Goal: Task Accomplishment & Management: Complete application form

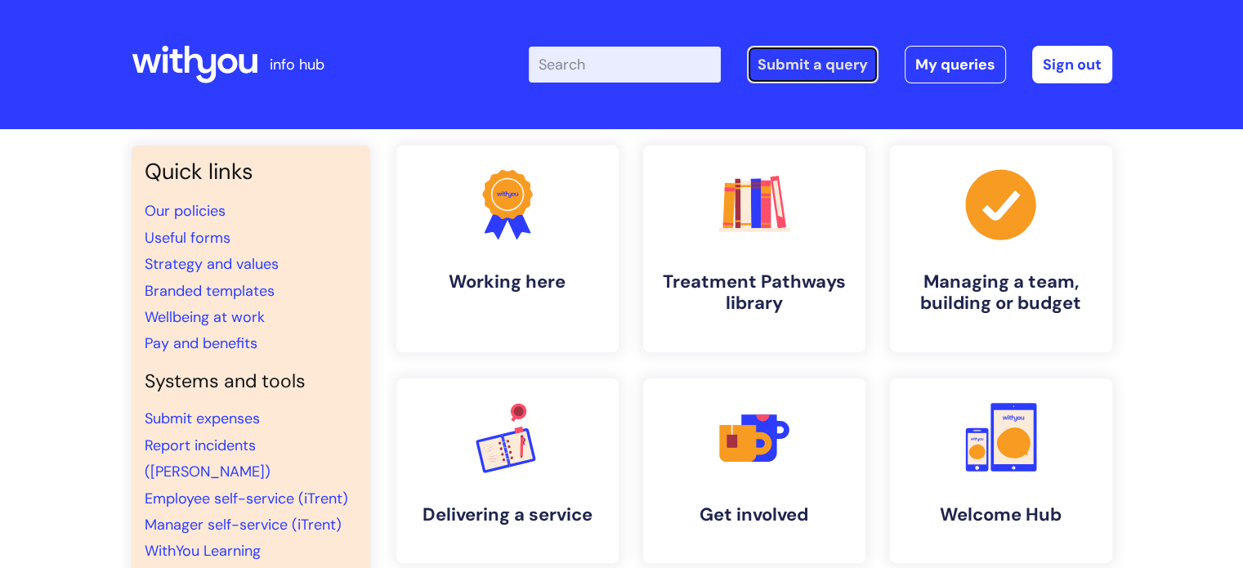
click at [819, 71] on link "Submit a query" at bounding box center [813, 65] width 132 height 38
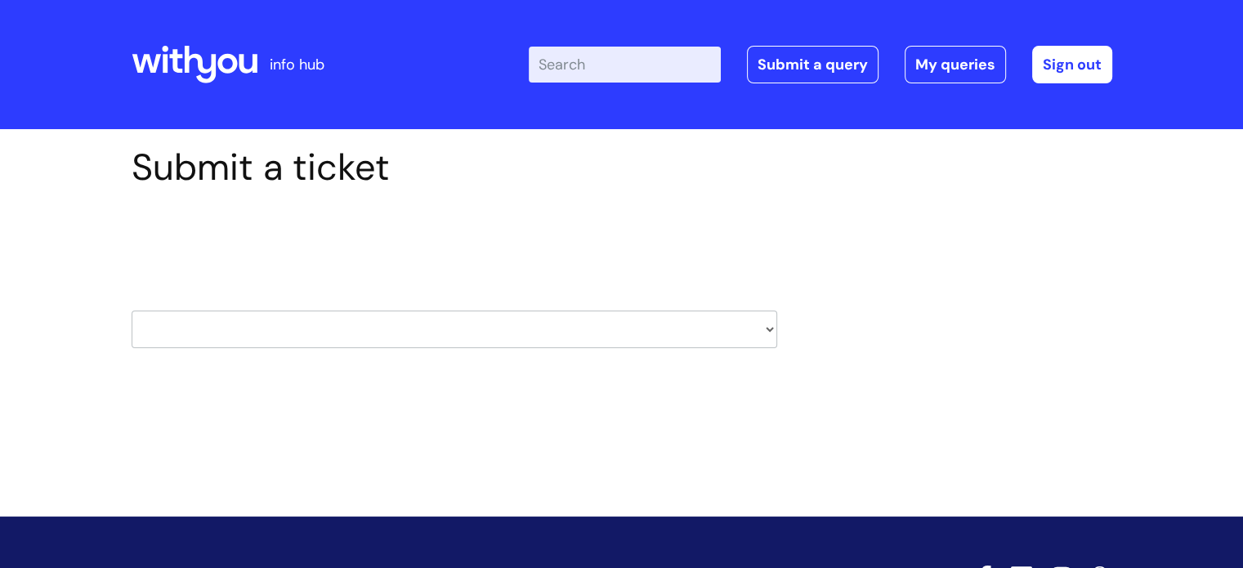
click at [583, 342] on select "HR / People IT and Support Clinical Drug Alerts Finance Accounts Data Support T…" at bounding box center [455, 330] width 646 height 38
select select "it_and_support"
click at [132, 311] on select "HR / People IT and Support Clinical Drug Alerts Finance Accounts Data Support T…" at bounding box center [455, 330] width 646 height 38
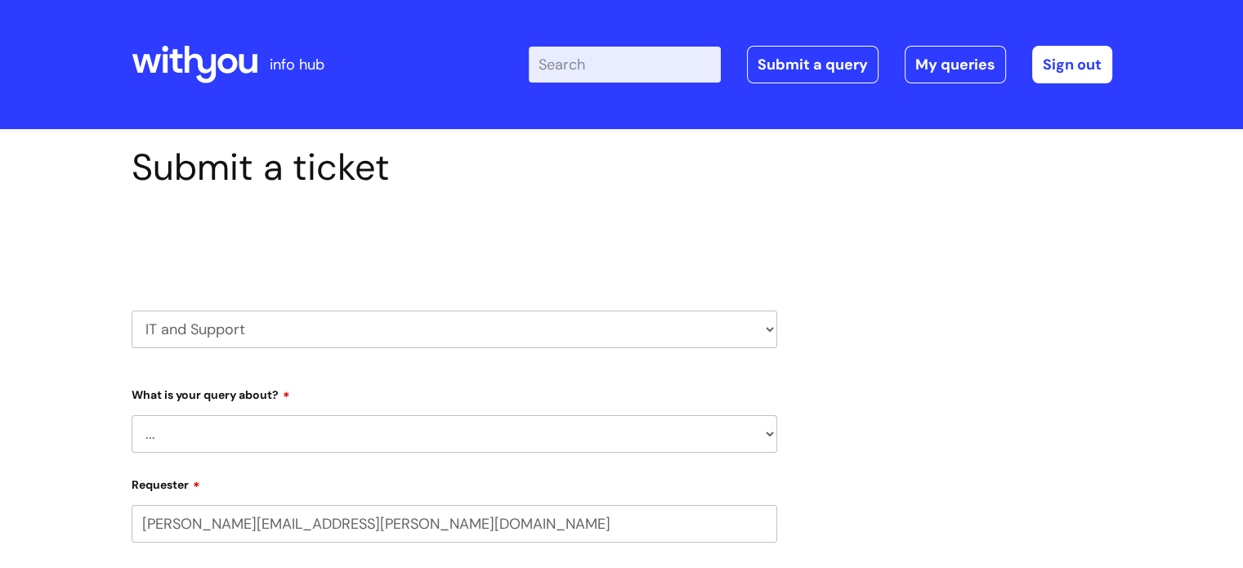
click at [267, 421] on select "... Mobile Phone Reset & MFA Accounts, Starters and Leavers IT Hardware issue I…" at bounding box center [455, 434] width 646 height 38
select select "IT Hardware issue"
click at [132, 415] on select "... Mobile Phone Reset & MFA Accounts, Starters and Leavers IT Hardware issue I…" at bounding box center [455, 434] width 646 height 38
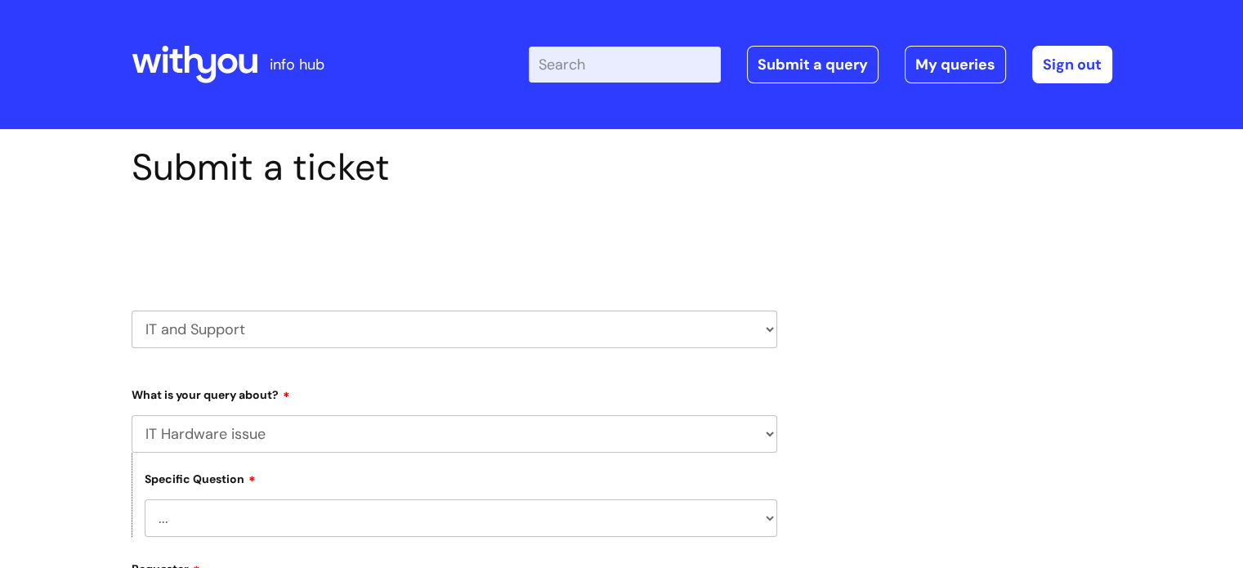
click at [275, 515] on select "... I need a new or replacement ... I’m waiting for new or replacement hardware…" at bounding box center [461, 518] width 633 height 38
click at [239, 446] on select "... Mobile Phone Reset & MFA Accounts, Starters and Leavers IT Hardware issue I…" at bounding box center [455, 434] width 646 height 38
drag, startPoint x: 263, startPoint y: 349, endPoint x: 261, endPoint y: 323, distance: 26.3
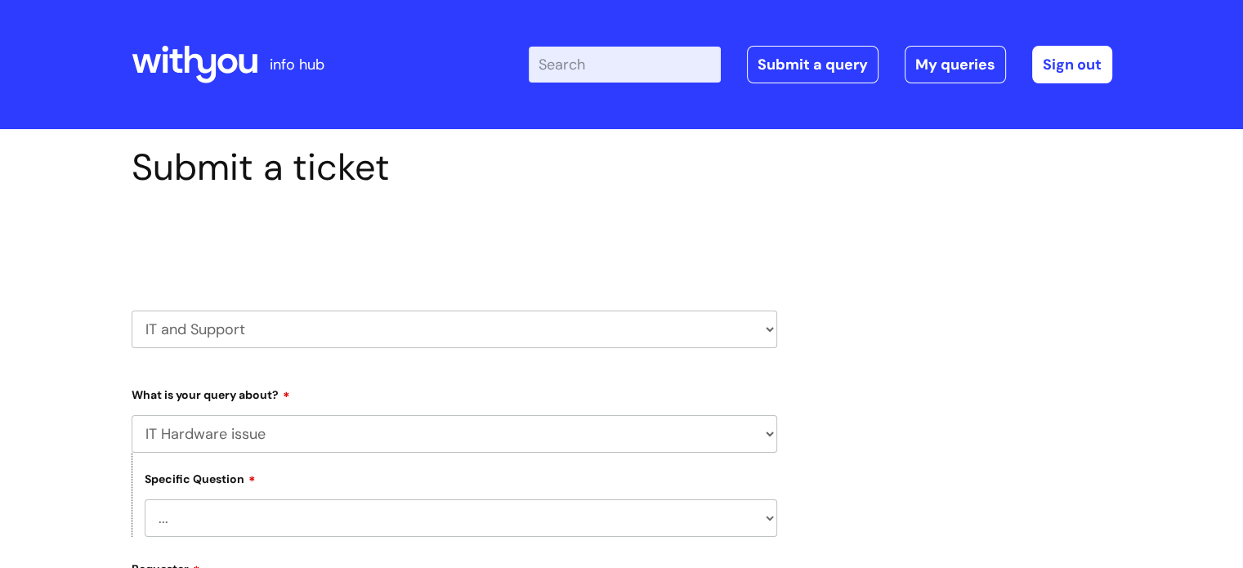
click at [263, 347] on div "Select issue type HR / People IT and Support Clinical Drug Alerts Finance Accou…" at bounding box center [455, 288] width 646 height 170
click at [261, 323] on select "HR / People IT and Support Clinical Drug Alerts Finance Accounts Data Support T…" at bounding box center [455, 330] width 646 height 38
select select "procurement_(inc._premvan)"
click at [132, 311] on select "HR / People IT and Support Clinical Drug Alerts Finance Accounts Data Support T…" at bounding box center [455, 330] width 646 height 38
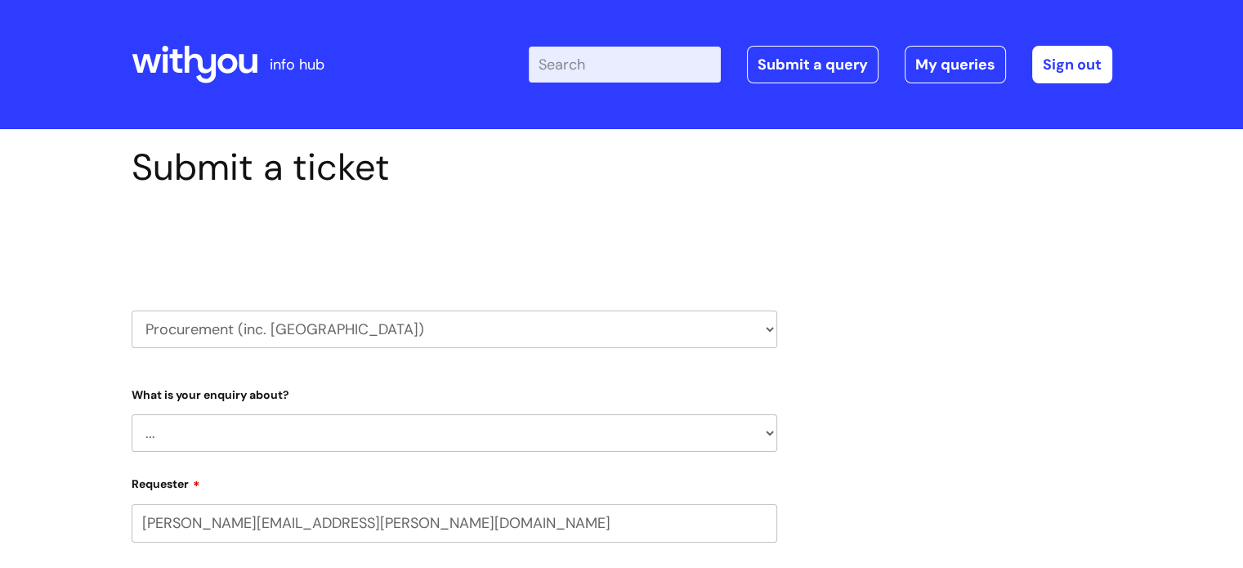
click at [231, 430] on select "... Stationery and office supplies (Premvan) Please select other suppliers here:" at bounding box center [455, 433] width 646 height 38
click at [132, 414] on select "... Stationery and office supplies (Premvan) Please select other suppliers here:" at bounding box center [455, 433] width 646 height 38
click at [263, 438] on select "... Stationery and office supplies (Premvan) Please select other suppliers here:" at bounding box center [455, 433] width 646 height 38
select select "Please select other suppliers here:"
click at [132, 414] on select "... Stationery and office supplies (Premvan) Please select other suppliers here:" at bounding box center [455, 433] width 646 height 38
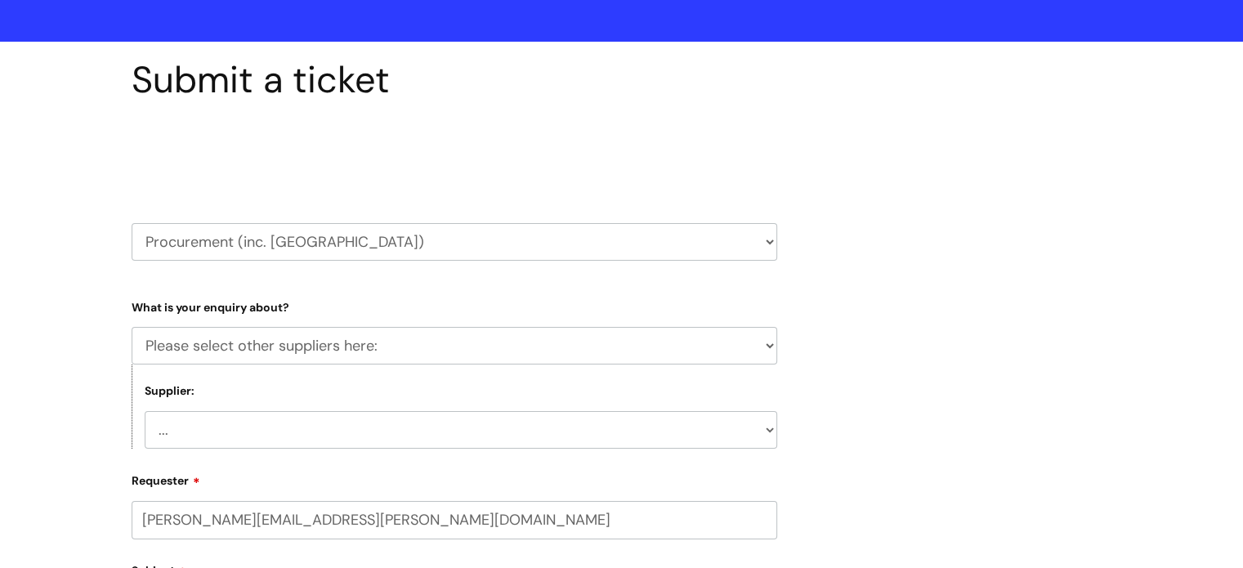
scroll to position [163, 0]
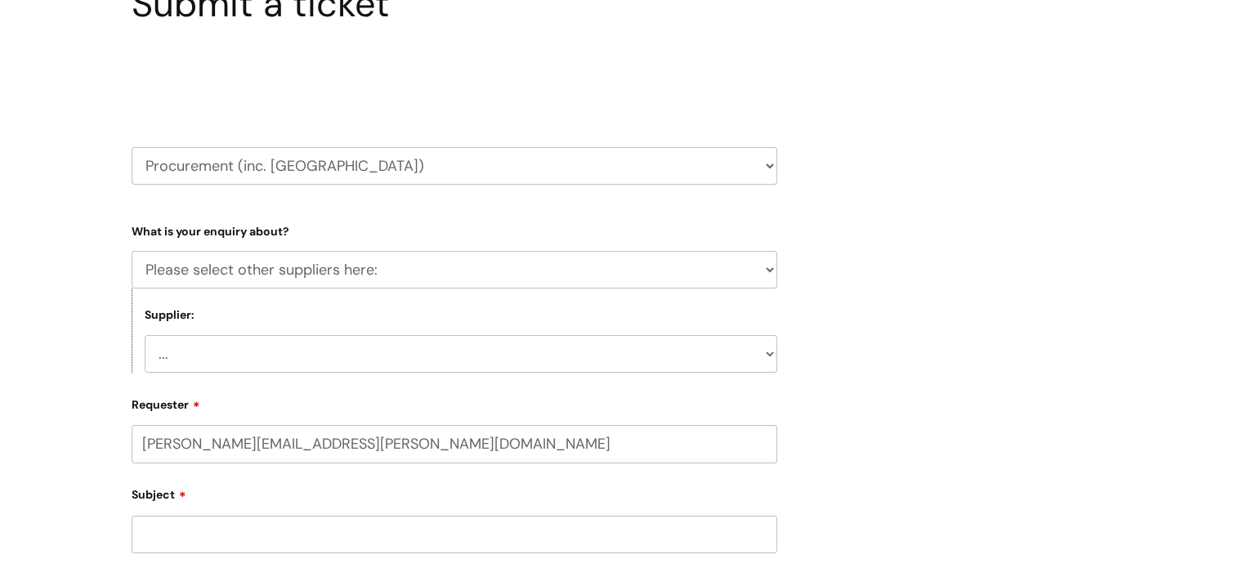
click at [226, 342] on select "... Courier (DHL) Electricity and gas (SSE) Needle exchange (Orion medical) Bac…" at bounding box center [461, 354] width 633 height 38
select select "Printers (Comcen computer suppliers limited)"
click at [145, 335] on select "... Courier (DHL) Electricity and gas (SSE) Needle exchange (Orion medical) Bac…" at bounding box center [461, 354] width 633 height 38
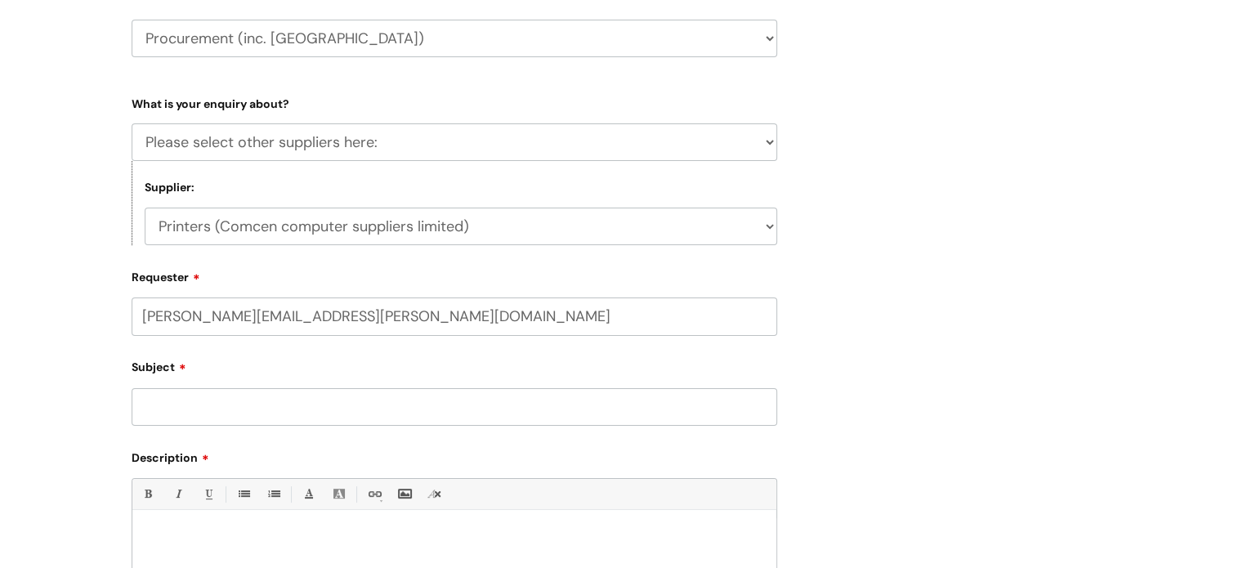
scroll to position [409, 0]
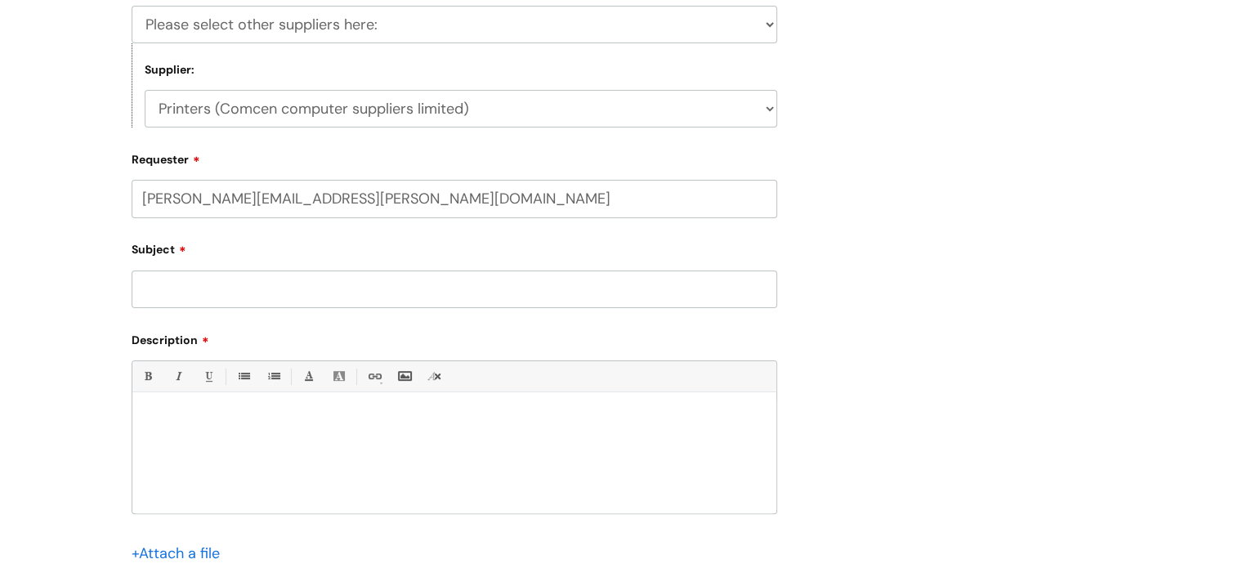
click at [238, 281] on input "Subject" at bounding box center [455, 290] width 646 height 38
click at [167, 287] on input "Netowrk info required" at bounding box center [455, 290] width 646 height 38
click at [177, 290] on input "Netowrk info required" at bounding box center [455, 290] width 646 height 38
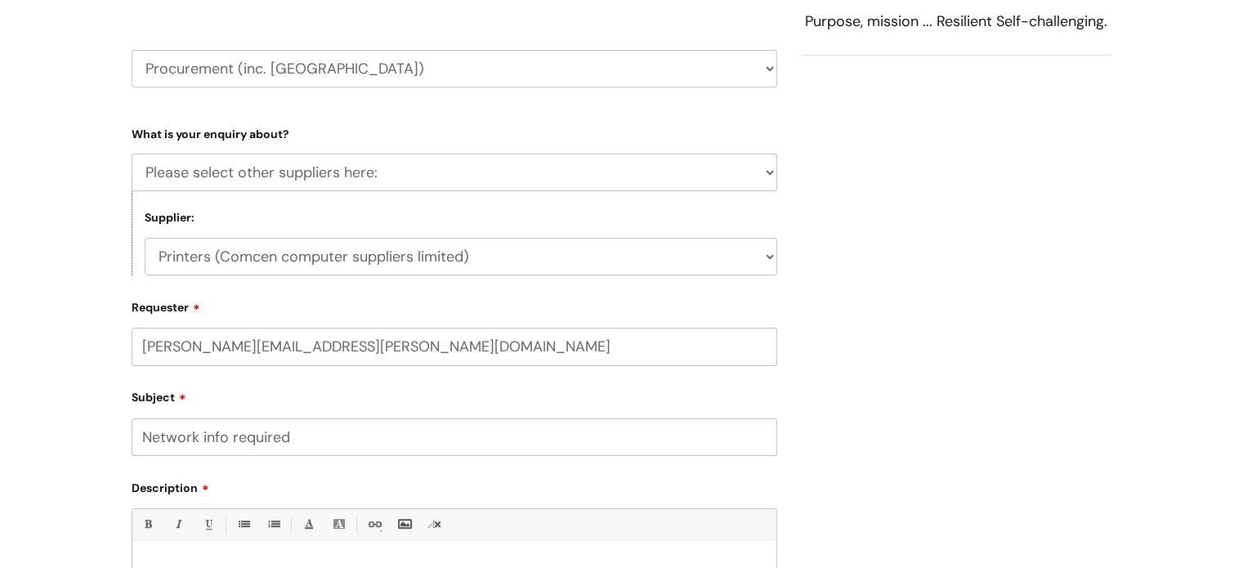
scroll to position [163, 0]
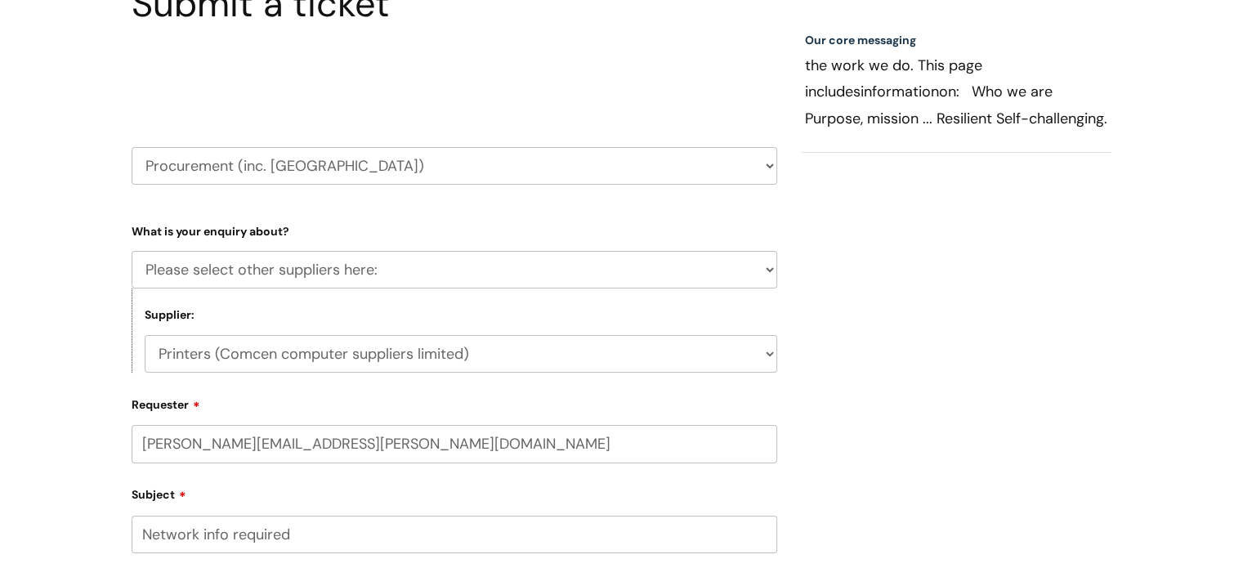
type input "Network info required"
click at [329, 172] on select "HR / People IT and Support Clinical Drug Alerts Finance Accounts Data Support T…" at bounding box center [455, 166] width 646 height 38
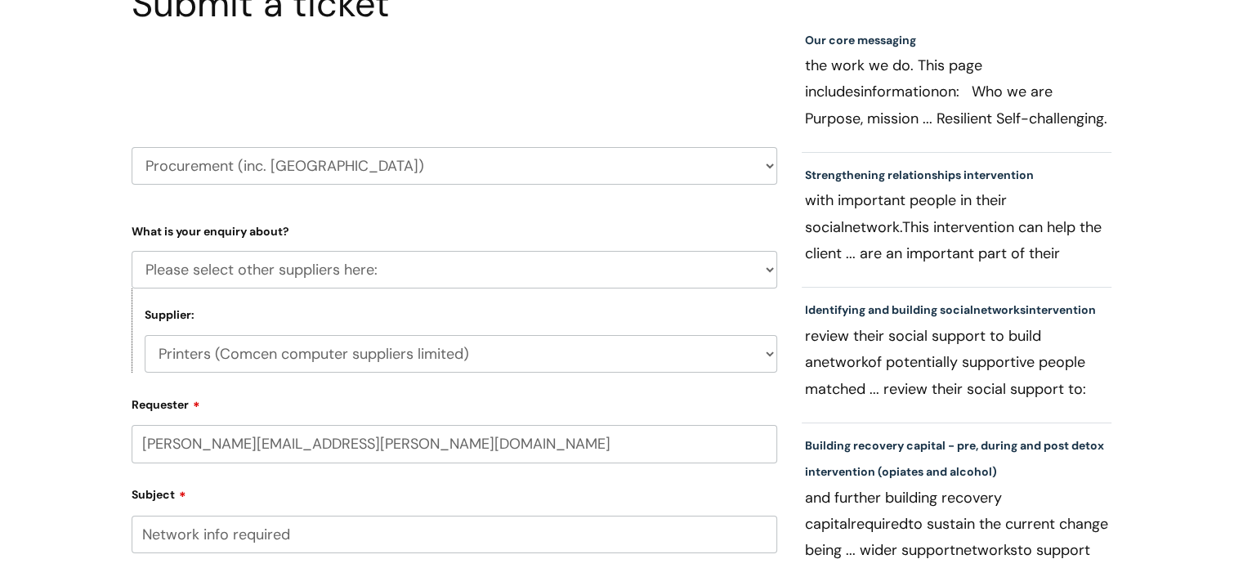
select select "it_and_support"
click at [132, 147] on select "HR / People IT and Support Clinical Drug Alerts Finance Accounts Data Support T…" at bounding box center [455, 166] width 646 height 38
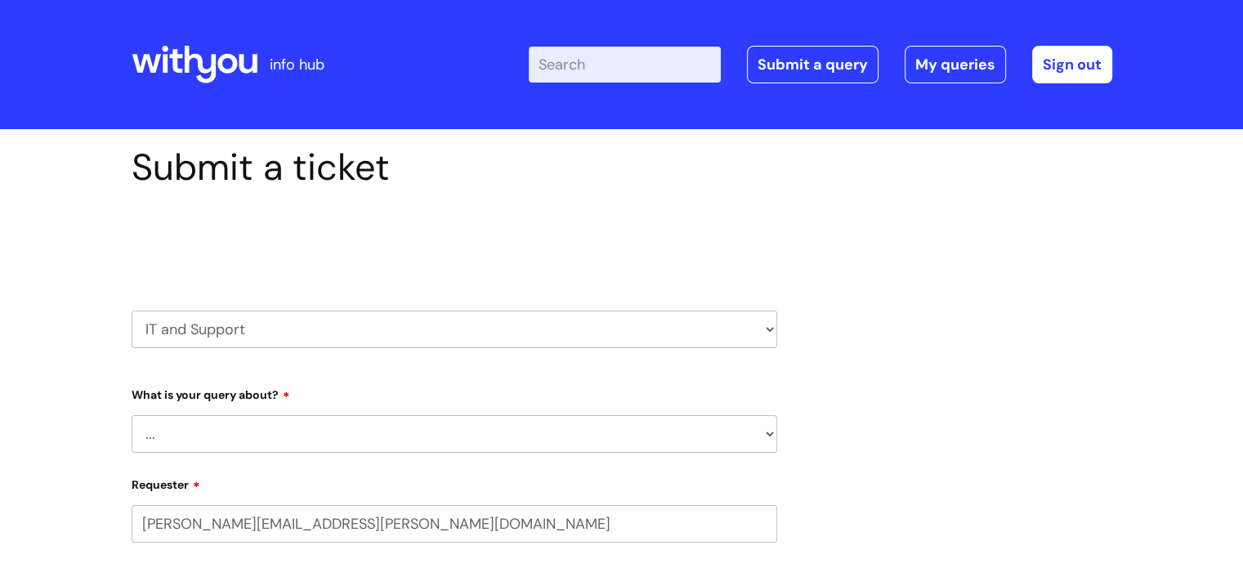
click at [330, 429] on select "... Mobile Phone Reset & MFA Accounts, Starters and Leavers IT Hardware issue I…" at bounding box center [455, 434] width 646 height 38
click at [132, 415] on select "... Mobile Phone Reset & MFA Accounts, Starters and Leavers IT Hardware issue I…" at bounding box center [455, 434] width 646 height 38
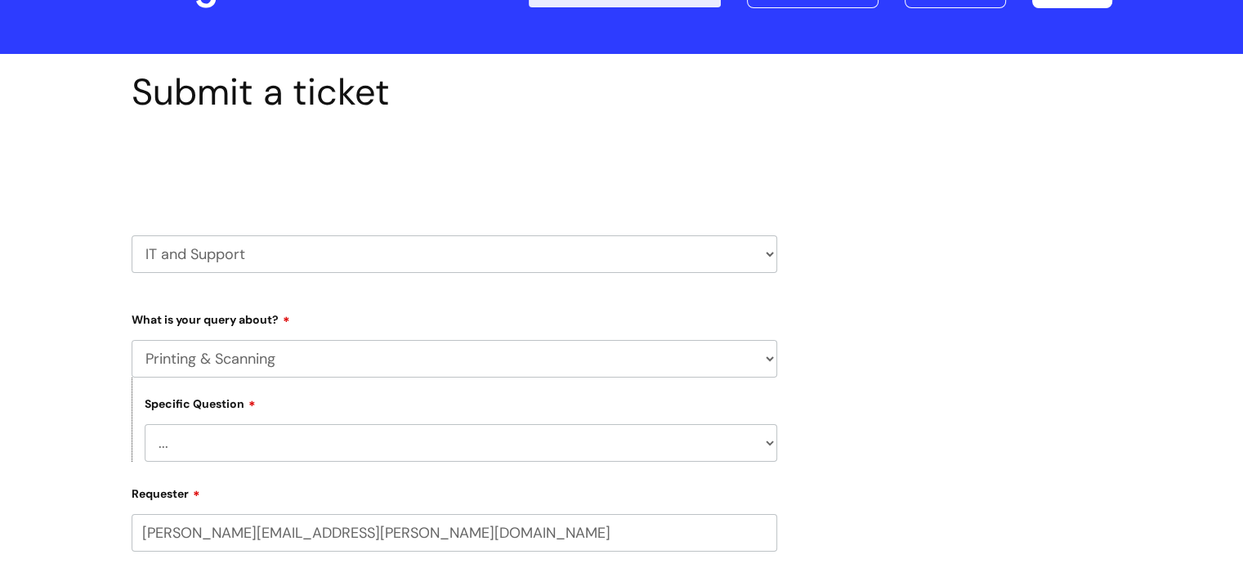
scroll to position [163, 0]
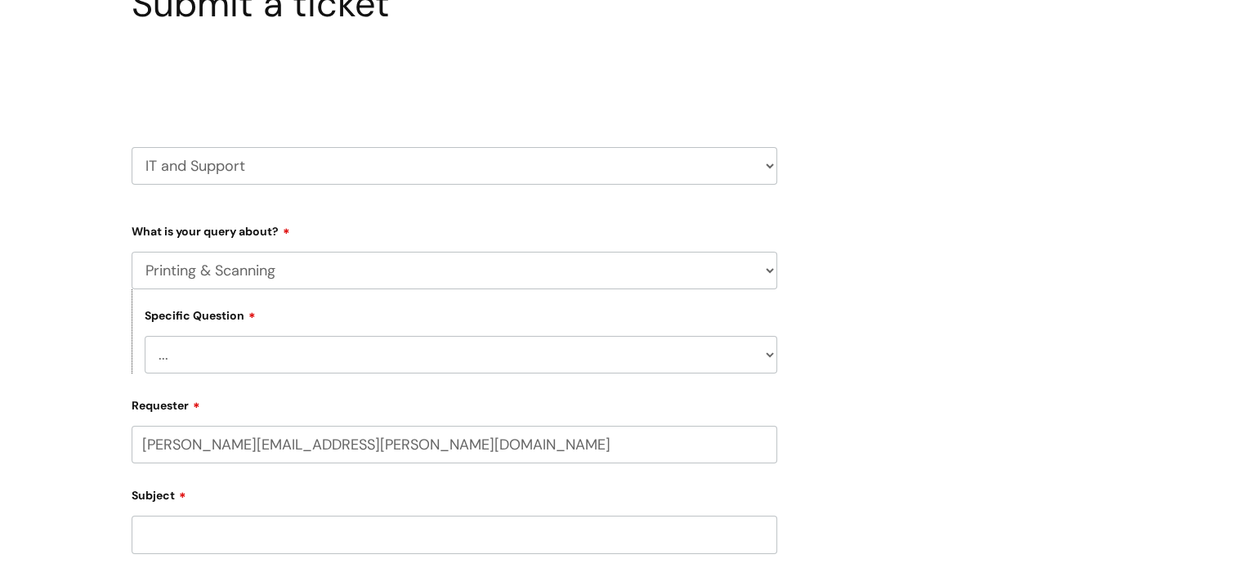
click at [291, 356] on select "... I need help finding or adding a printer I need help to scan a document I ne…" at bounding box center [461, 355] width 633 height 38
click at [249, 272] on select "... Mobile Phone Reset & MFA Accounts, Starters and Leavers IT Hardware issue I…" at bounding box center [455, 271] width 646 height 38
click at [132, 252] on select "... Mobile Phone Reset & MFA Accounts, Starters and Leavers IT Hardware issue I…" at bounding box center [455, 271] width 646 height 38
click at [276, 351] on select "... Halo PCMIS Iaptus NHS Email CJSM Email Mitel Another System Google (Workspa…" at bounding box center [461, 355] width 633 height 38
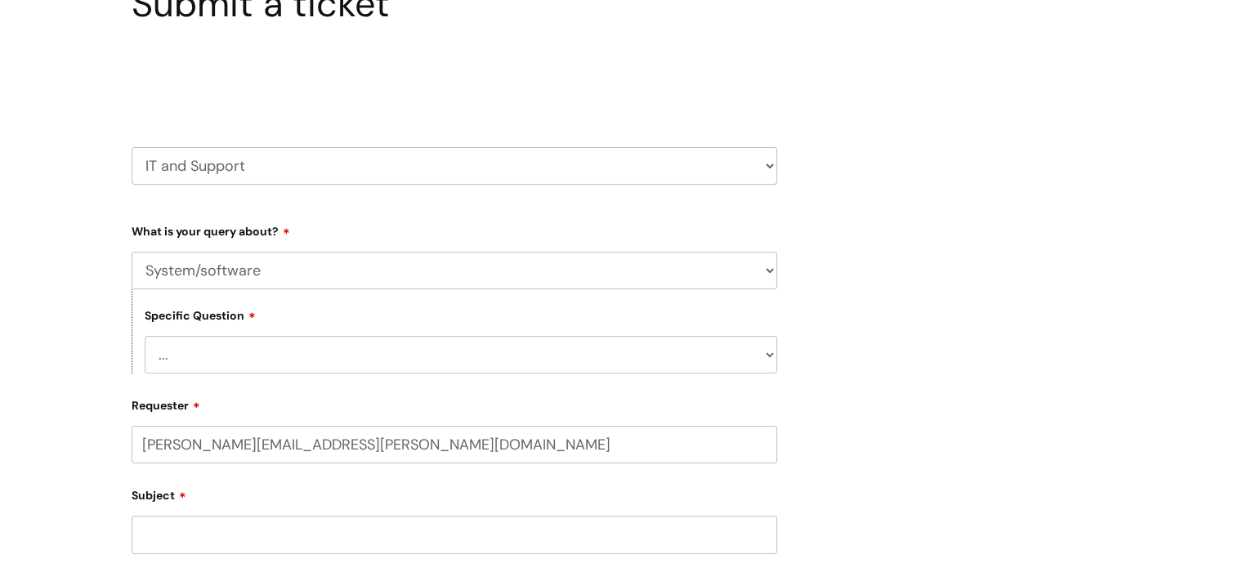
click at [222, 288] on select "... Mobile Phone Reset & MFA Accounts, Starters and Leavers IT Hardware issue I…" at bounding box center [455, 271] width 646 height 38
select select "Something Else"
click at [132, 252] on select "... Mobile Phone Reset & MFA Accounts, Starters and Leavers IT Hardware issue I…" at bounding box center [455, 271] width 646 height 38
click at [244, 359] on select "... My problem is not listed" at bounding box center [461, 355] width 633 height 38
select select "My problem is not listed"
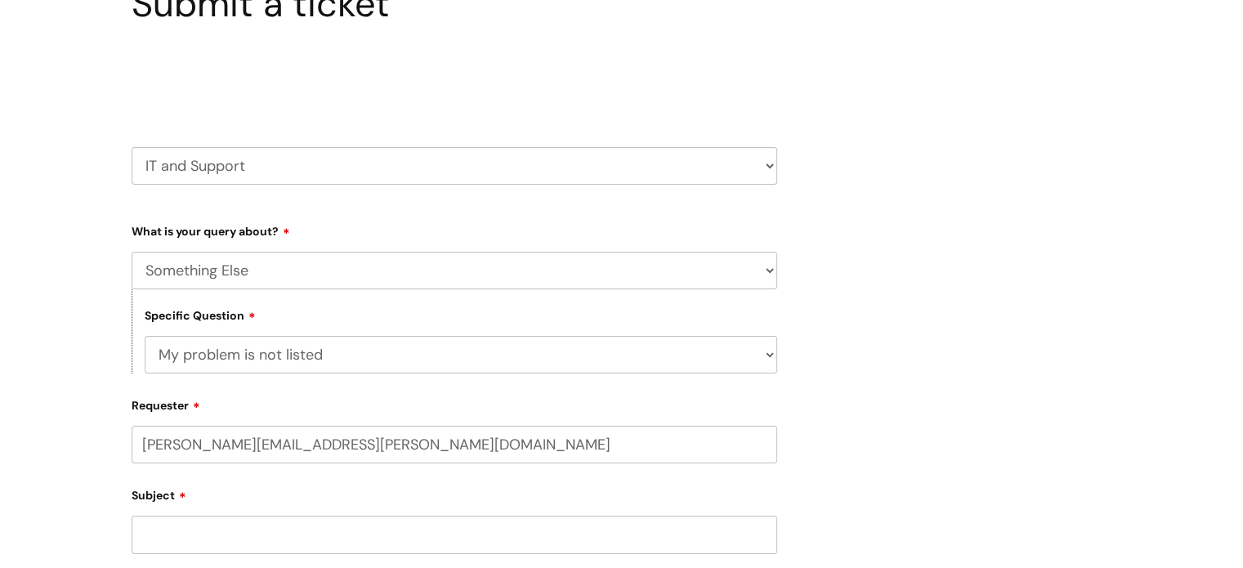
click at [145, 336] on select "... My problem is not listed" at bounding box center [461, 355] width 633 height 38
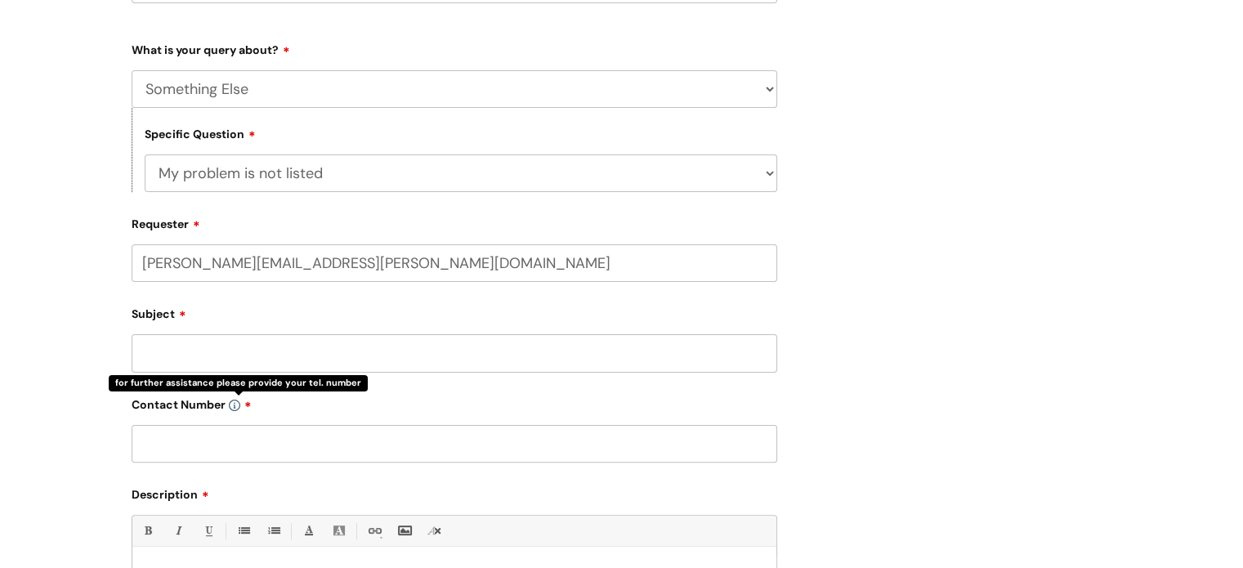
scroll to position [327, 0]
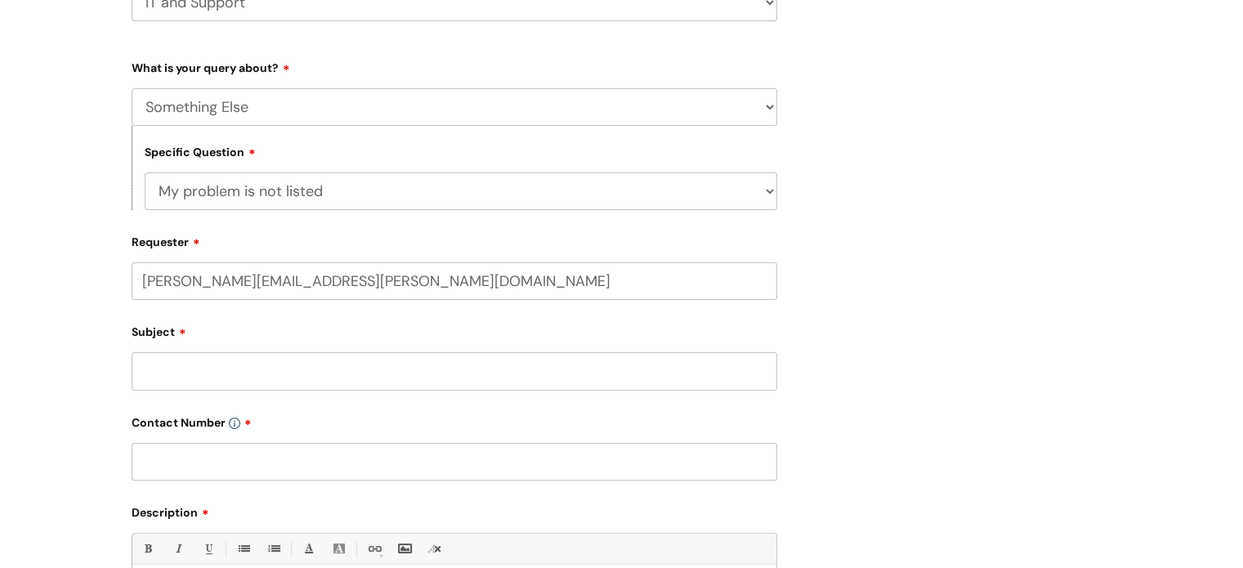
click at [236, 372] on input "Subject" at bounding box center [455, 371] width 646 height 38
type input "Network info &setup for new Printer - [GEOGRAPHIC_DATA]"
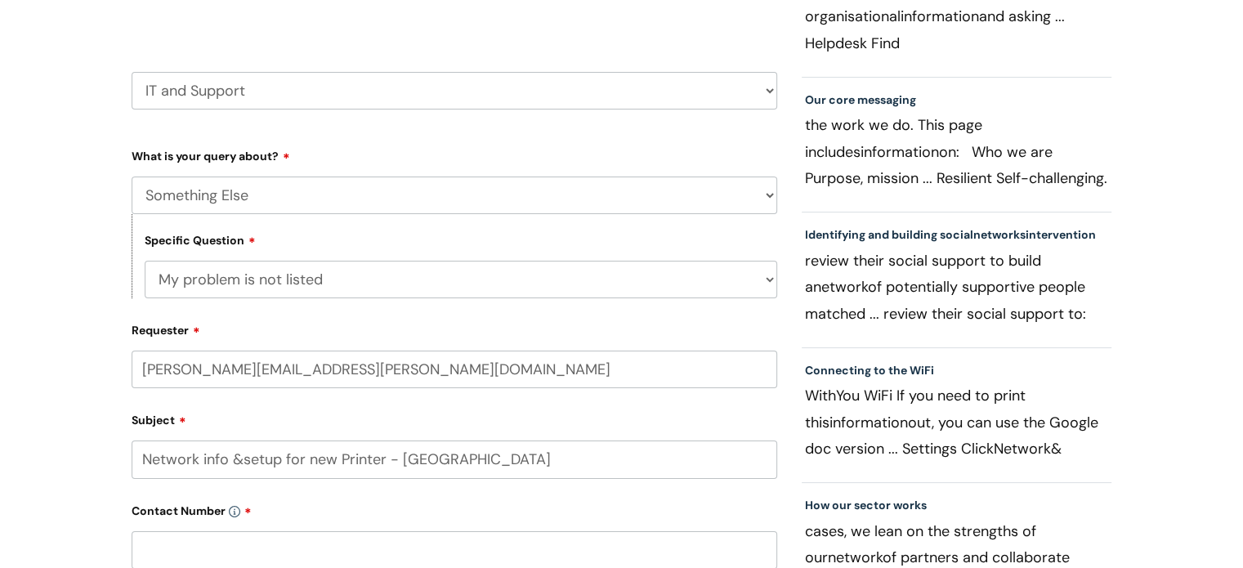
scroll to position [245, 0]
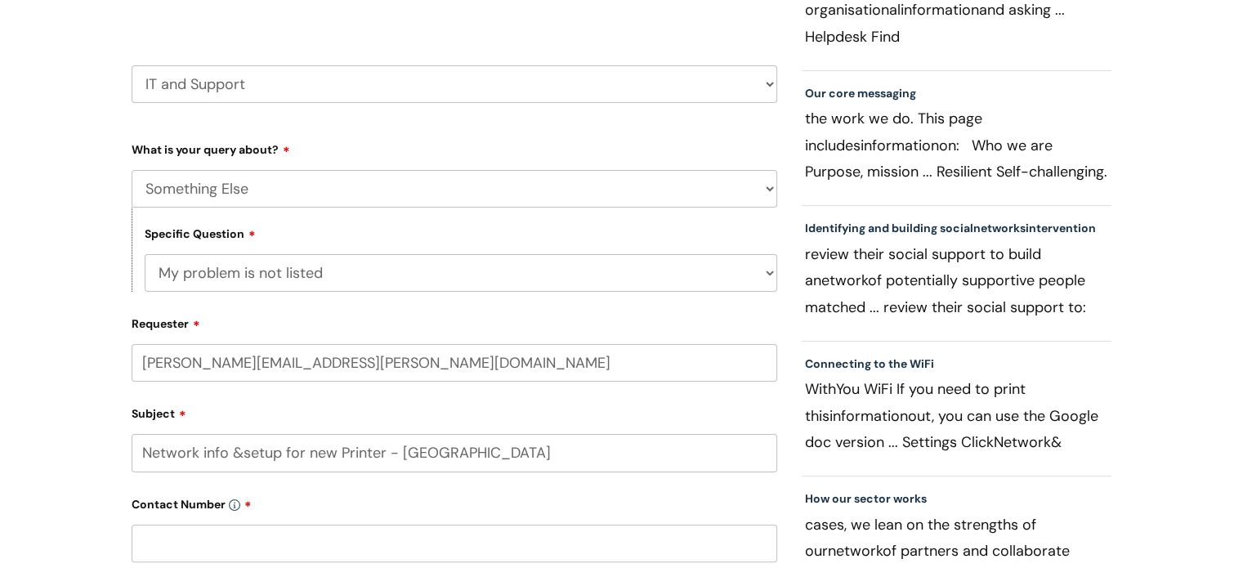
click at [215, 537] on input "text" at bounding box center [455, 544] width 646 height 38
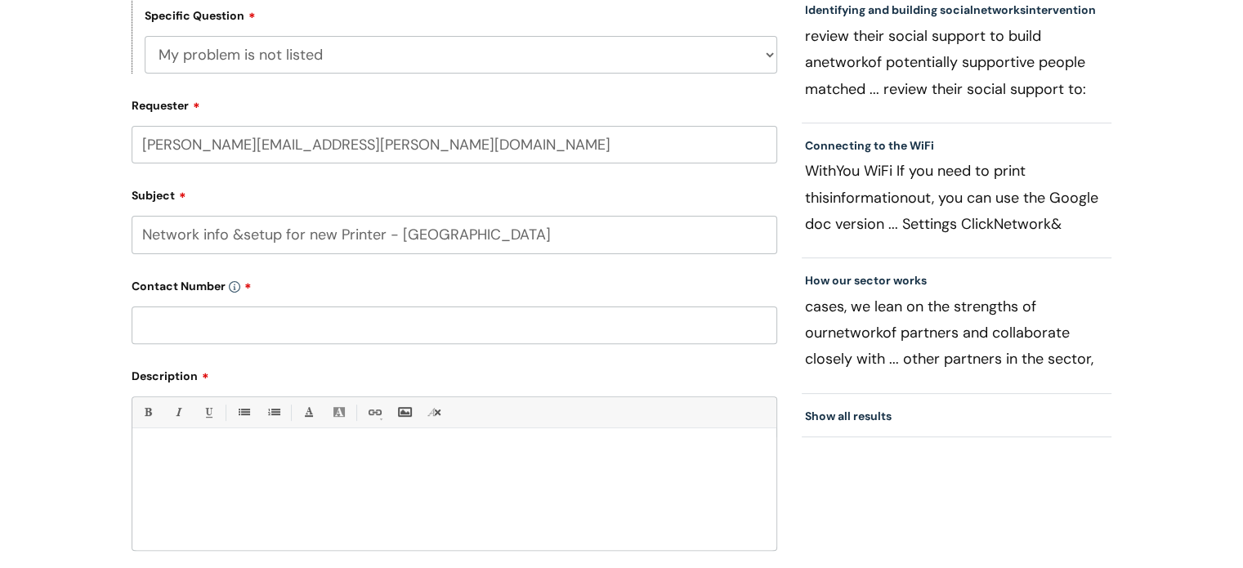
scroll to position [654, 0]
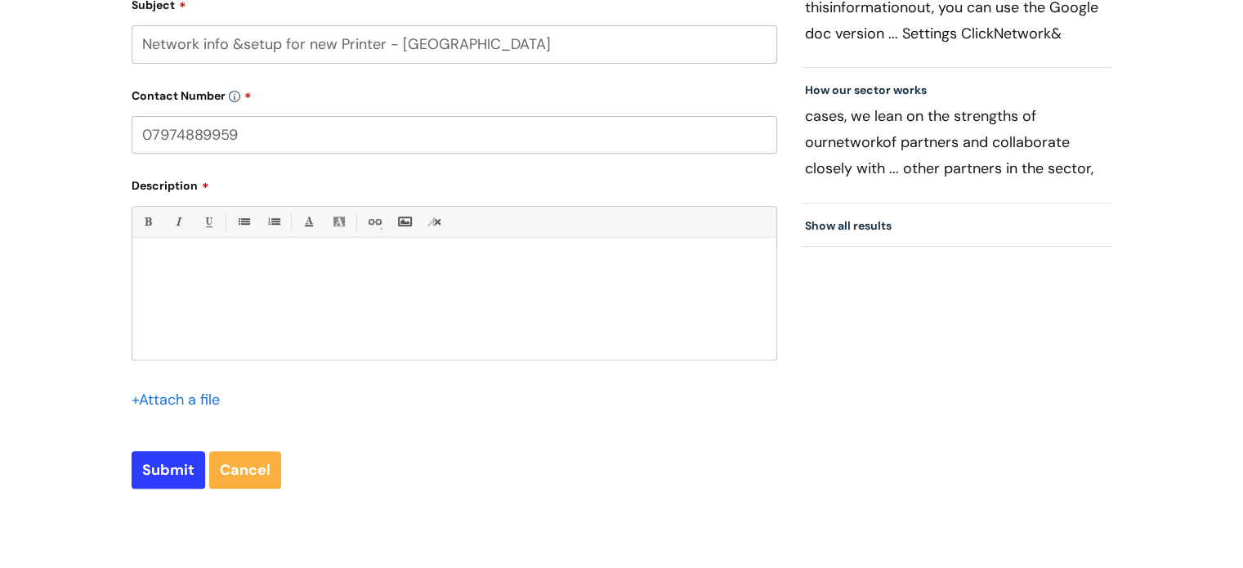
type input "07974889959"
drag, startPoint x: 170, startPoint y: 316, endPoint x: 181, endPoint y: 310, distance: 12.8
click at [172, 316] on div at bounding box center [454, 303] width 644 height 113
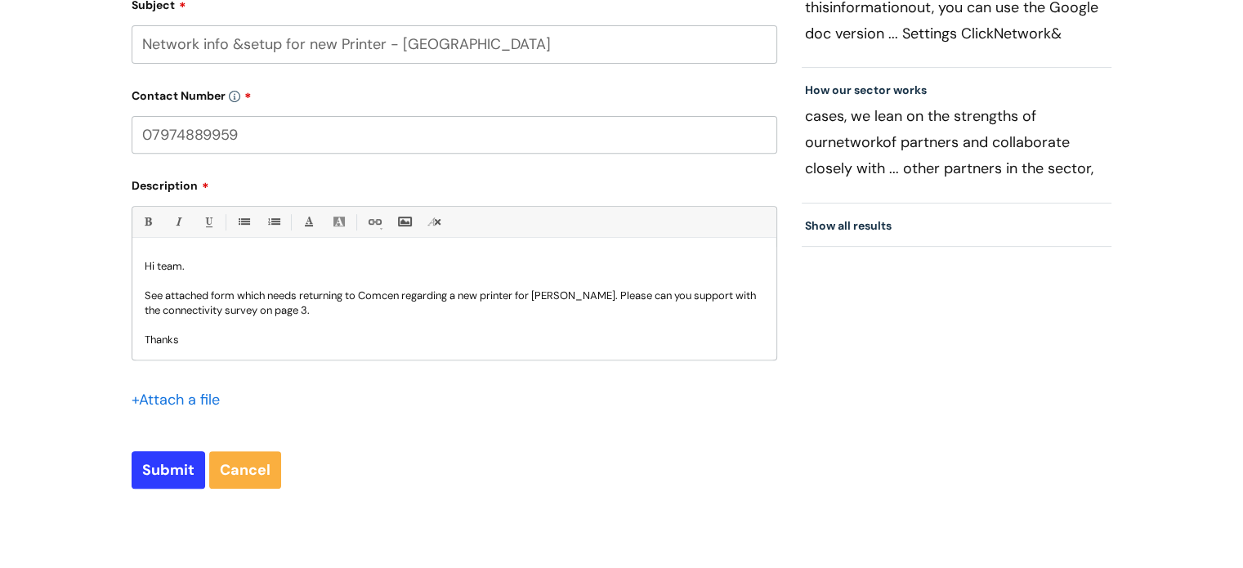
scroll to position [2, 0]
click at [181, 398] on input "file" at bounding box center [173, 398] width 82 height 20
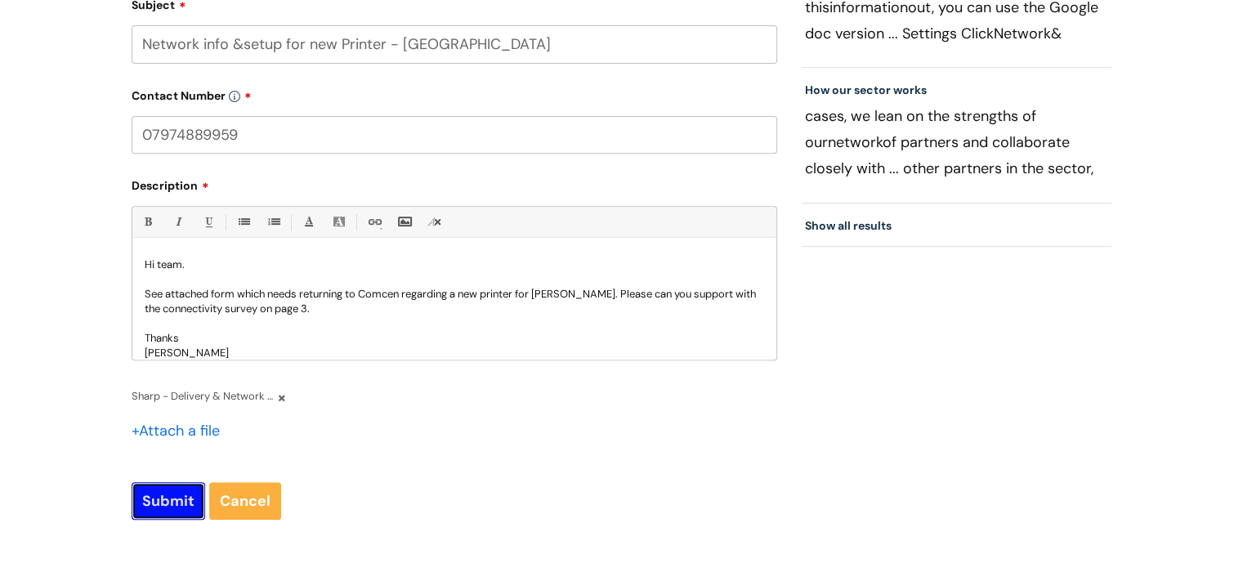
click at [183, 517] on input "Submit" at bounding box center [169, 501] width 74 height 38
type input "Please Wait..."
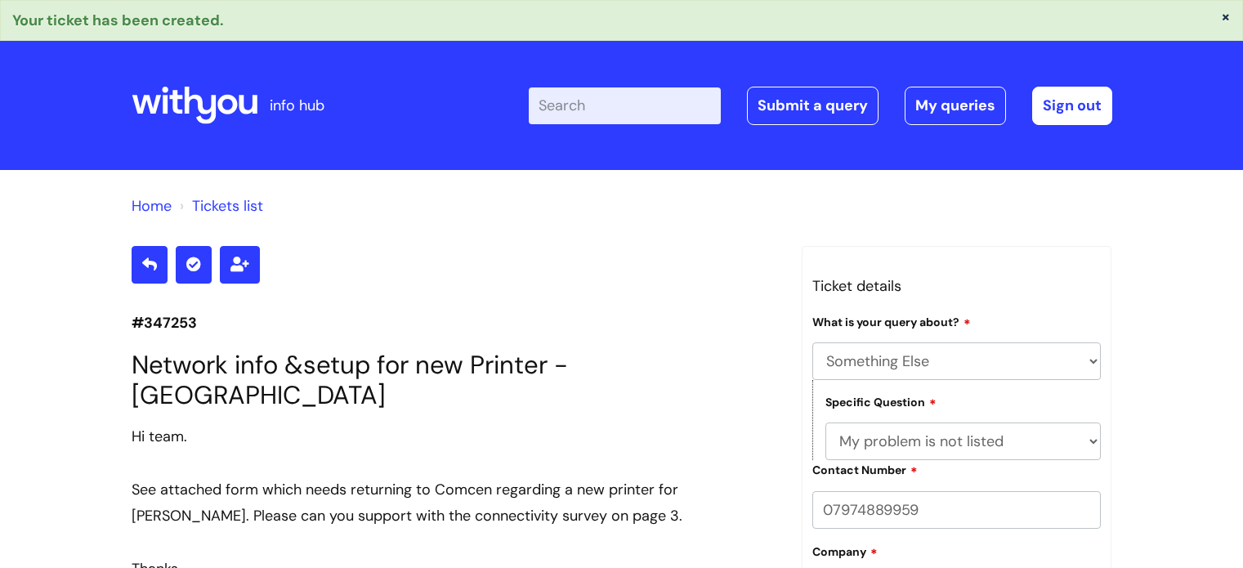
select select "Something Else"
select select "My problem is not listed"
